Goal: Task Accomplishment & Management: Use online tool/utility

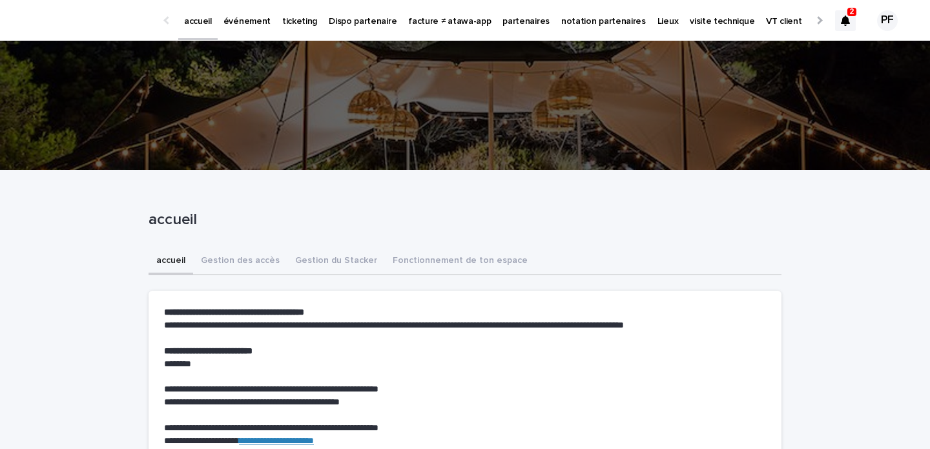
click at [247, 30] on link "événement" at bounding box center [247, 20] width 59 height 40
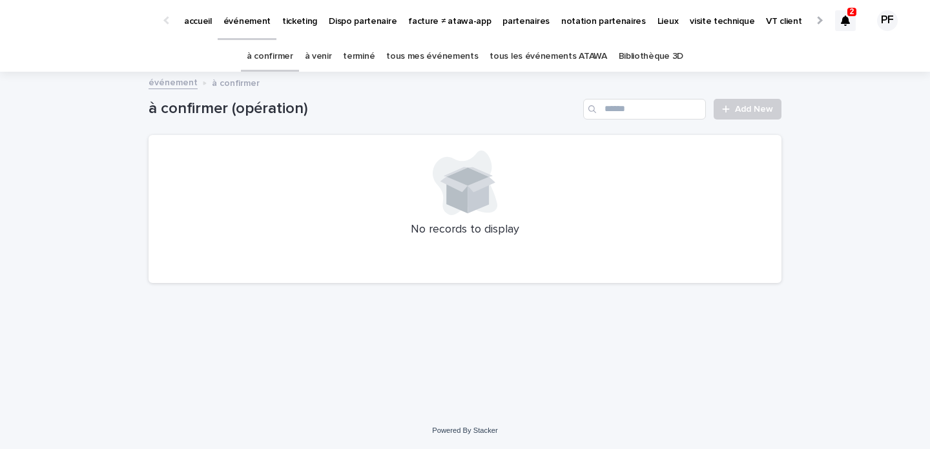
click at [325, 60] on link "à venir" at bounding box center [318, 56] width 27 height 30
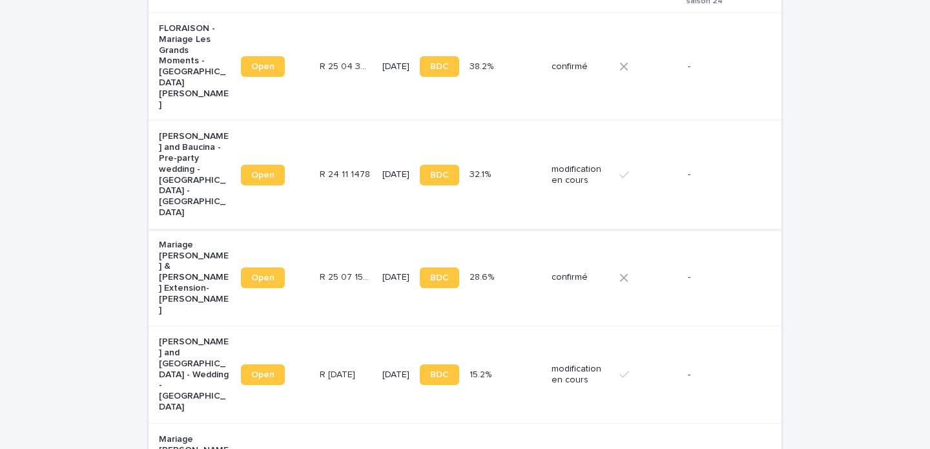
scroll to position [221, 0]
click at [336, 366] on p "R [DATE]" at bounding box center [339, 373] width 38 height 14
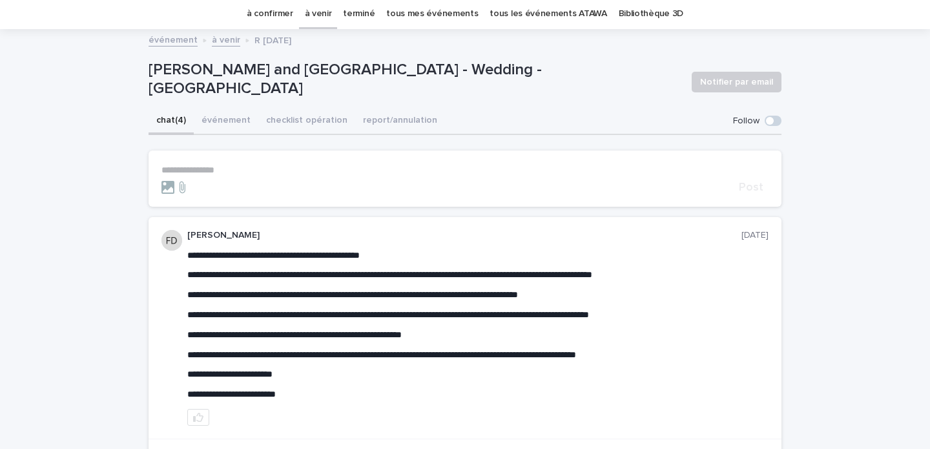
scroll to position [17, 0]
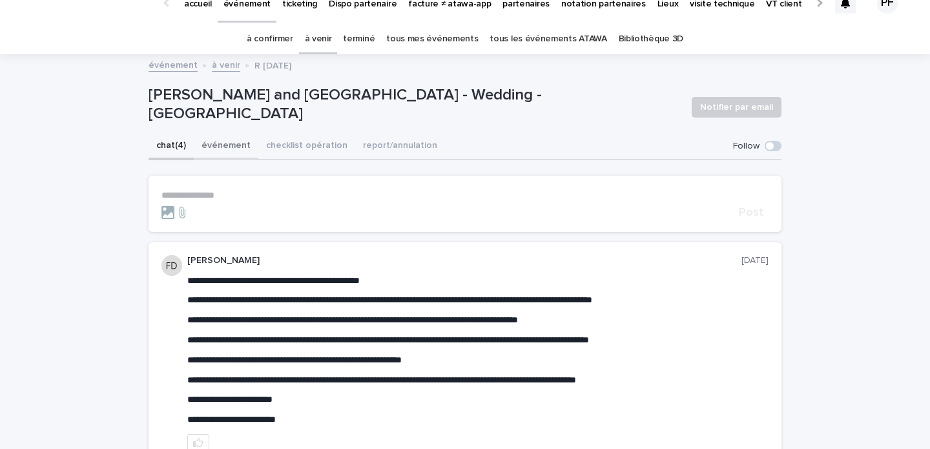
click at [233, 148] on button "événement" at bounding box center [226, 146] width 65 height 27
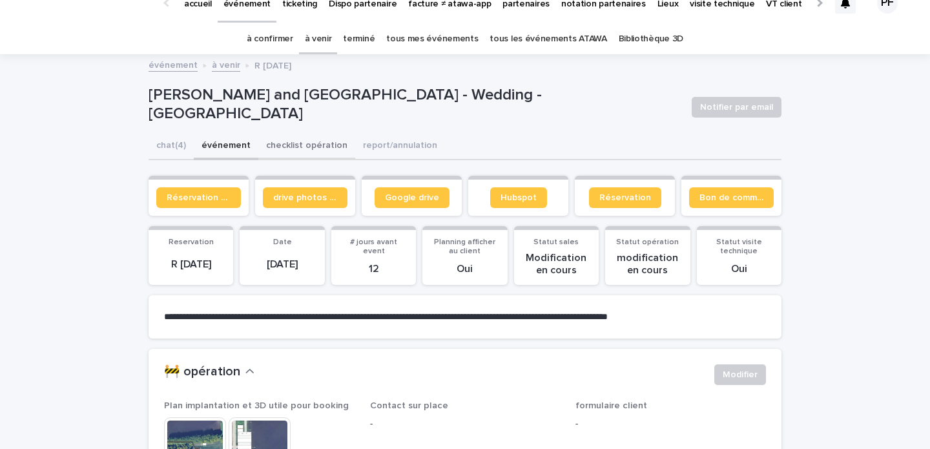
click at [311, 144] on button "checklist opération" at bounding box center [306, 146] width 97 height 27
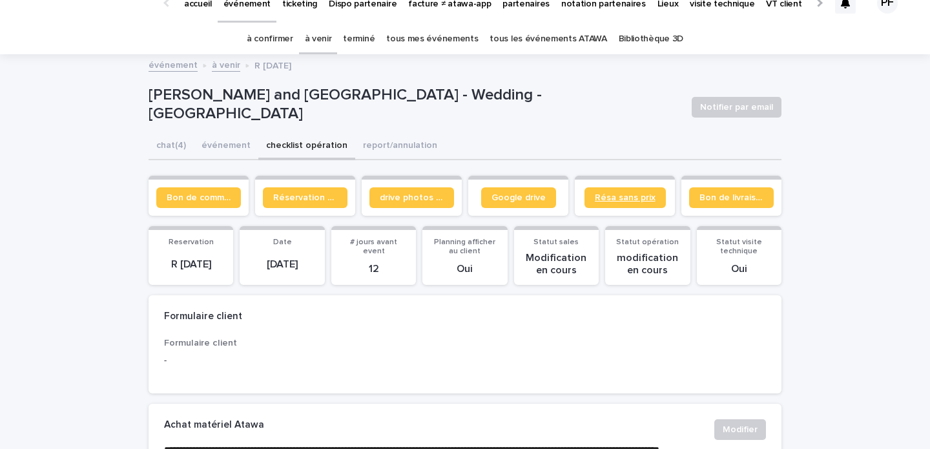
click at [641, 196] on span "Résa sans prix" at bounding box center [625, 197] width 61 height 9
click at [214, 141] on button "événement" at bounding box center [226, 146] width 65 height 27
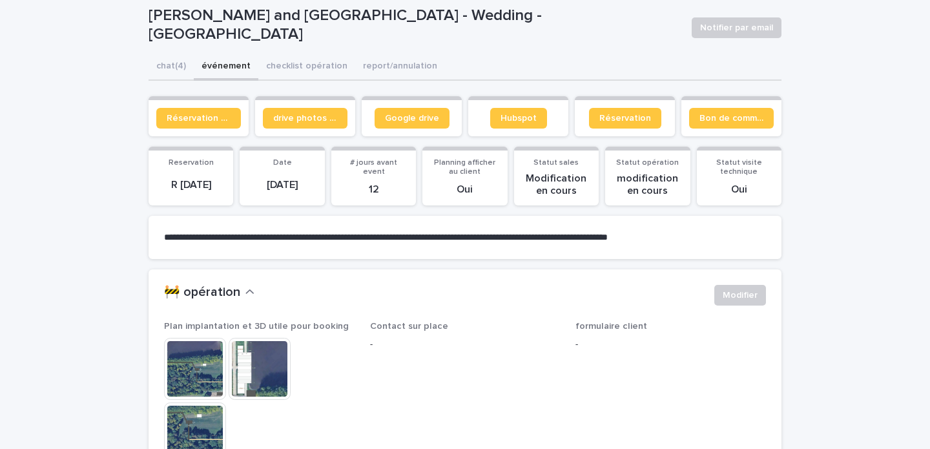
scroll to position [94, 0]
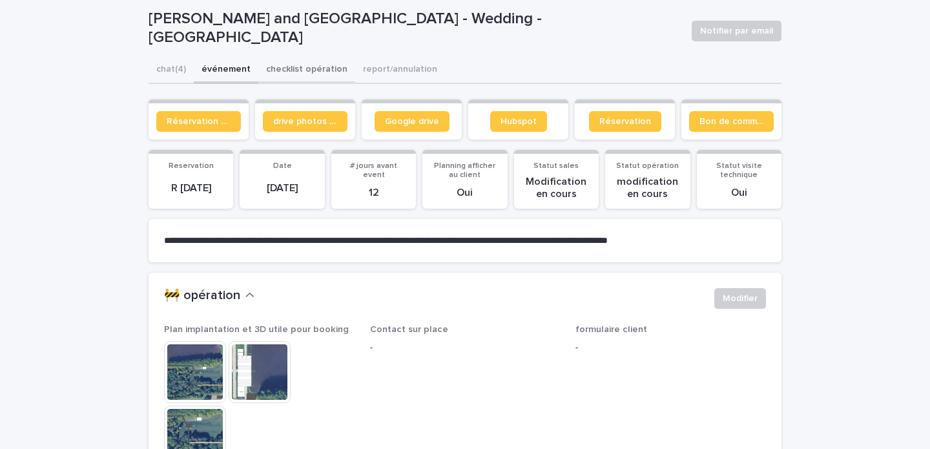
click at [308, 67] on button "checklist opération" at bounding box center [306, 70] width 97 height 27
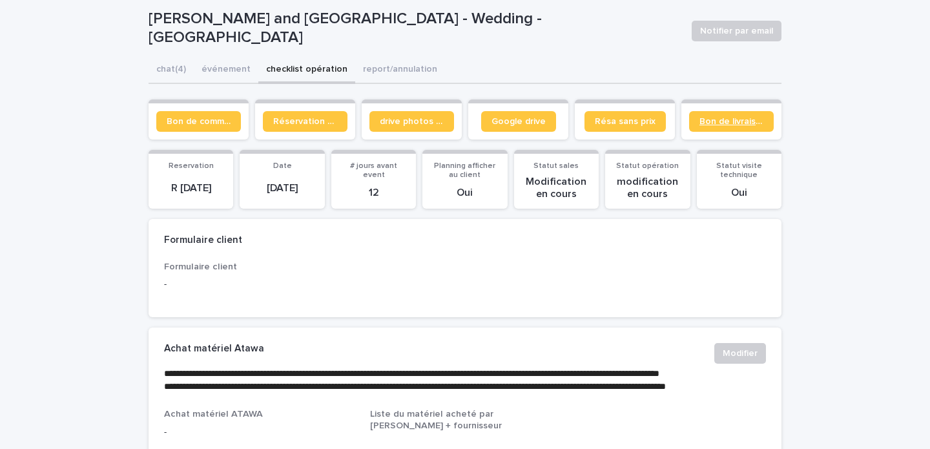
click at [727, 126] on link "Bon de livraison" at bounding box center [731, 121] width 85 height 21
click at [614, 122] on span "Résa sans prix" at bounding box center [625, 121] width 61 height 9
